Goal: Transaction & Acquisition: Purchase product/service

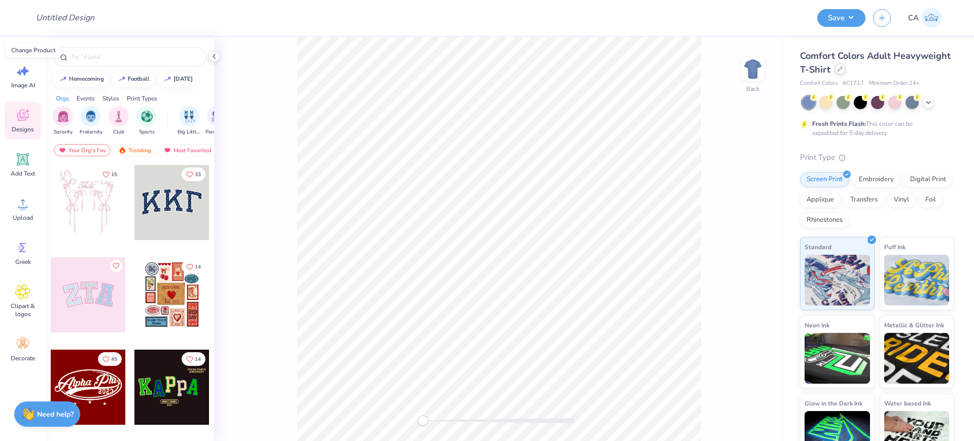
click at [842, 70] on icon at bounding box center [840, 69] width 4 height 4
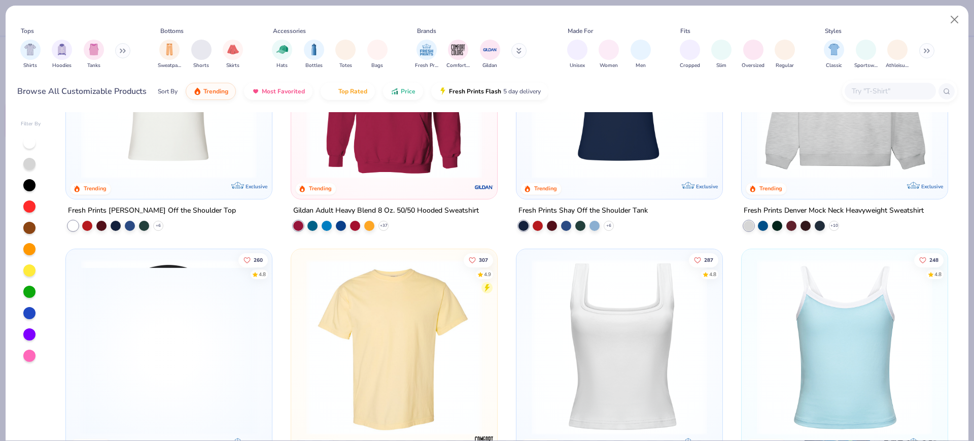
scroll to position [127, 0]
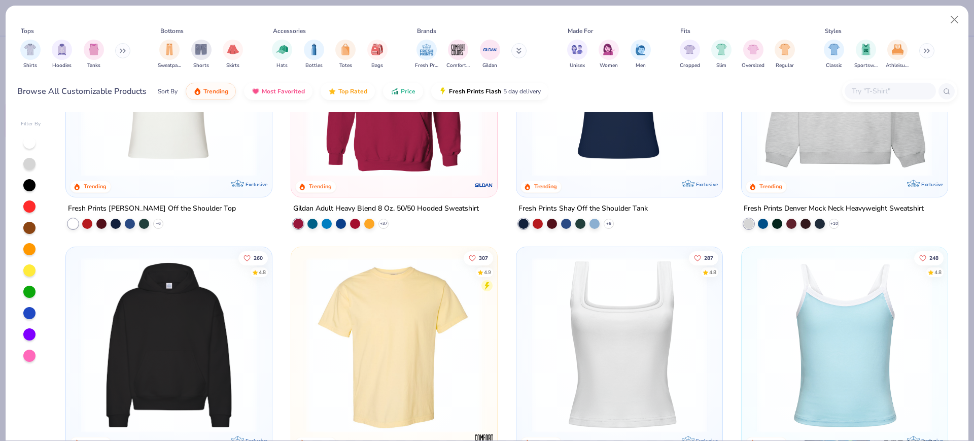
click at [880, 88] on input "text" at bounding box center [889, 91] width 78 height 12
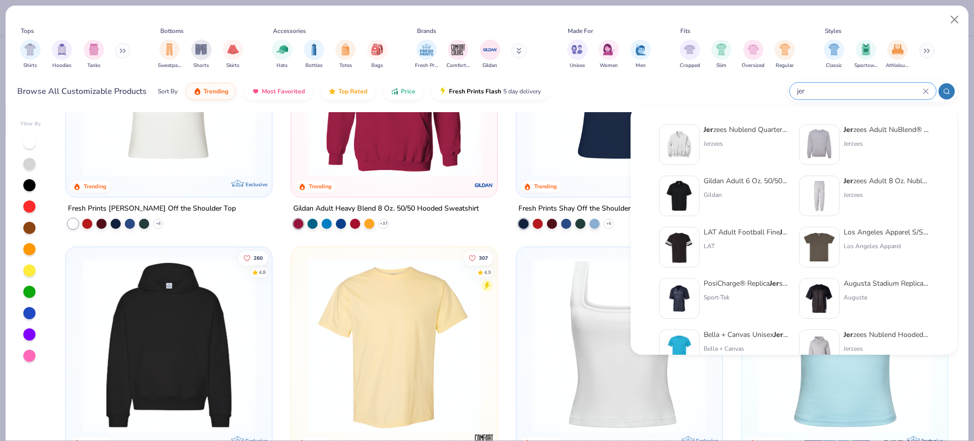
type input "jer"
click at [669, 244] on img at bounding box center [678, 246] width 31 height 31
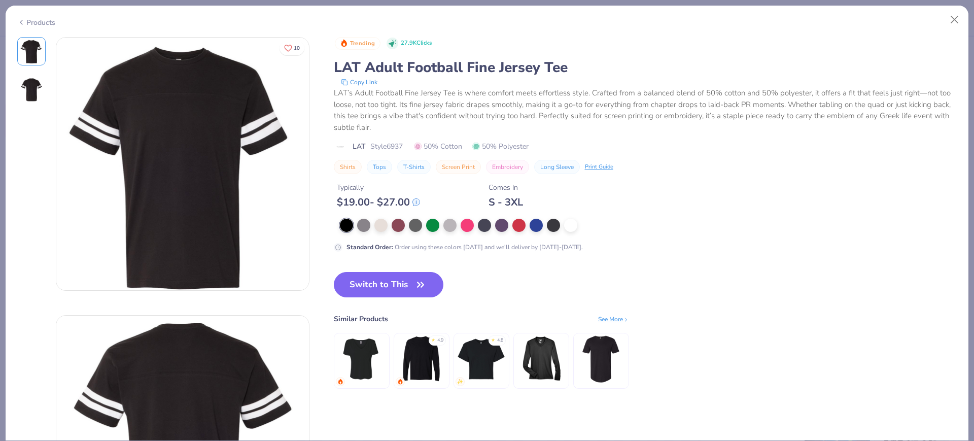
drag, startPoint x: 175, startPoint y: 160, endPoint x: 512, endPoint y: 268, distance: 354.1
click at [512, 268] on div "Trending 27.9K Clicks LAT Adult Football Fine Jersey Tee Copy Link LAT’s Adult …" at bounding box center [645, 223] width 623 height 372
click at [518, 223] on div at bounding box center [518, 224] width 13 height 13
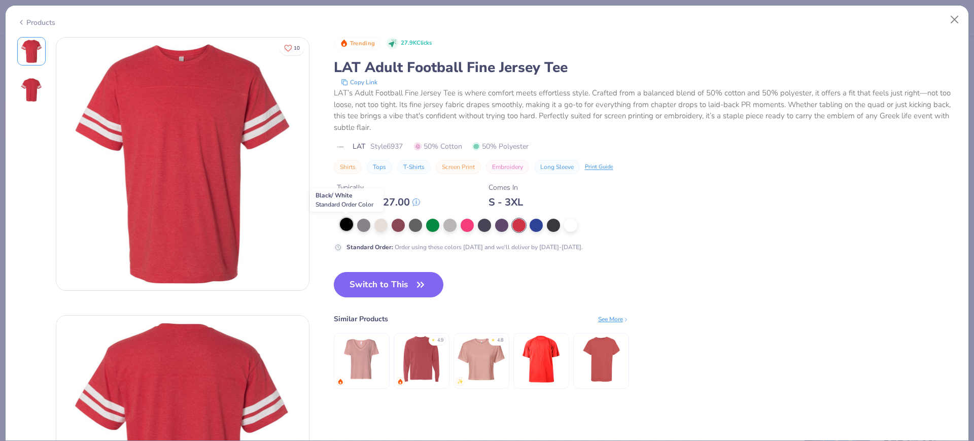
click at [349, 225] on div at bounding box center [346, 224] width 13 height 13
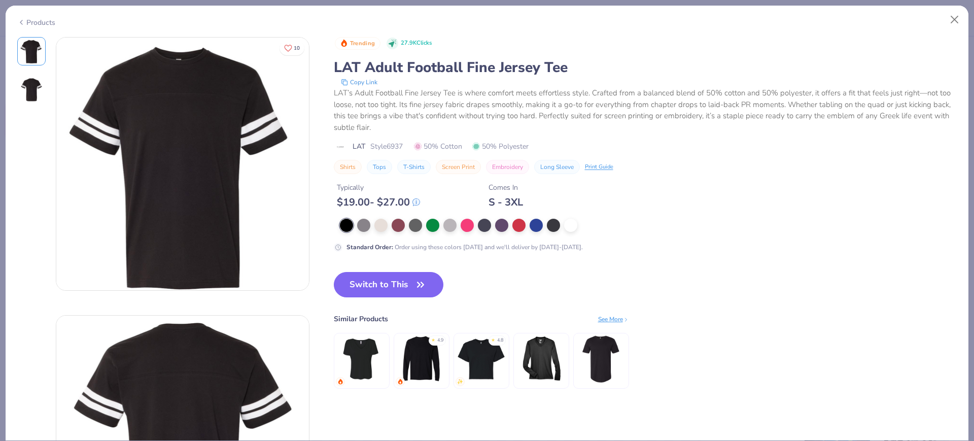
drag, startPoint x: 376, startPoint y: 281, endPoint x: 2, endPoint y: 247, distance: 375.2
click at [376, 281] on button "Switch to This" at bounding box center [389, 284] width 110 height 25
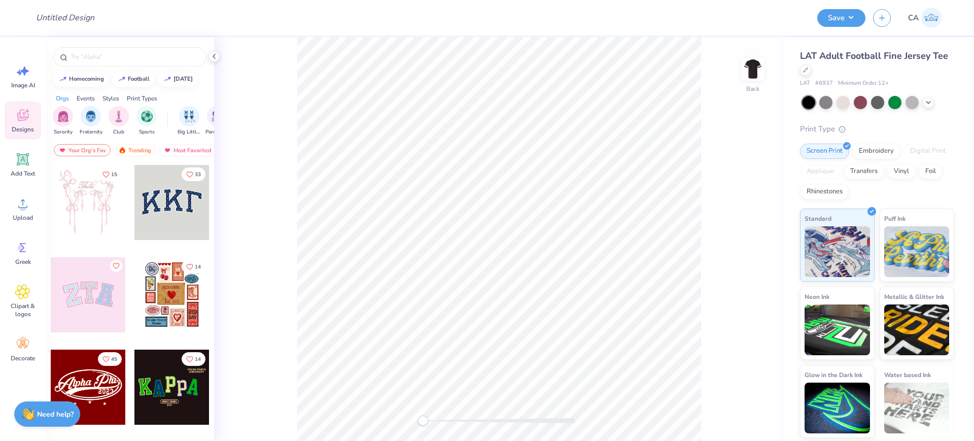
click at [825, 84] on span "# 6937" at bounding box center [824, 83] width 18 height 9
copy span "6937"
